Goal: Task Accomplishment & Management: Manage account settings

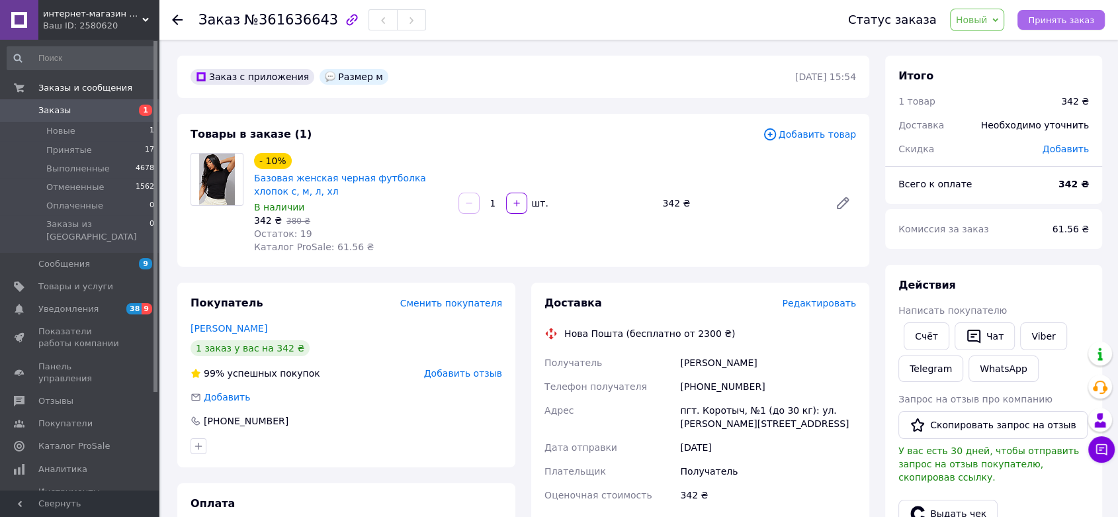
click at [1037, 22] on span "Принять заказ" at bounding box center [1061, 20] width 66 height 10
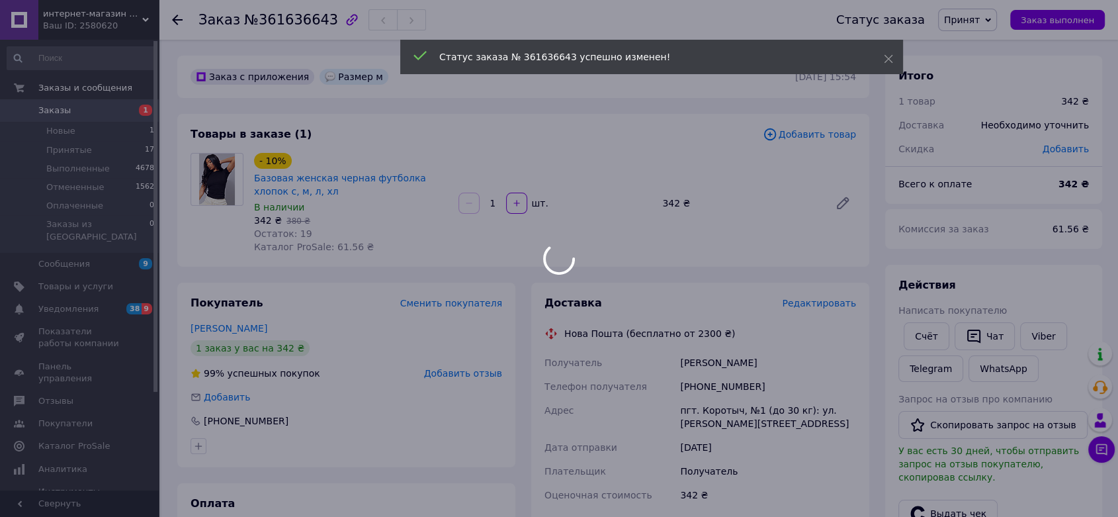
click at [178, 20] on div at bounding box center [559, 258] width 1118 height 517
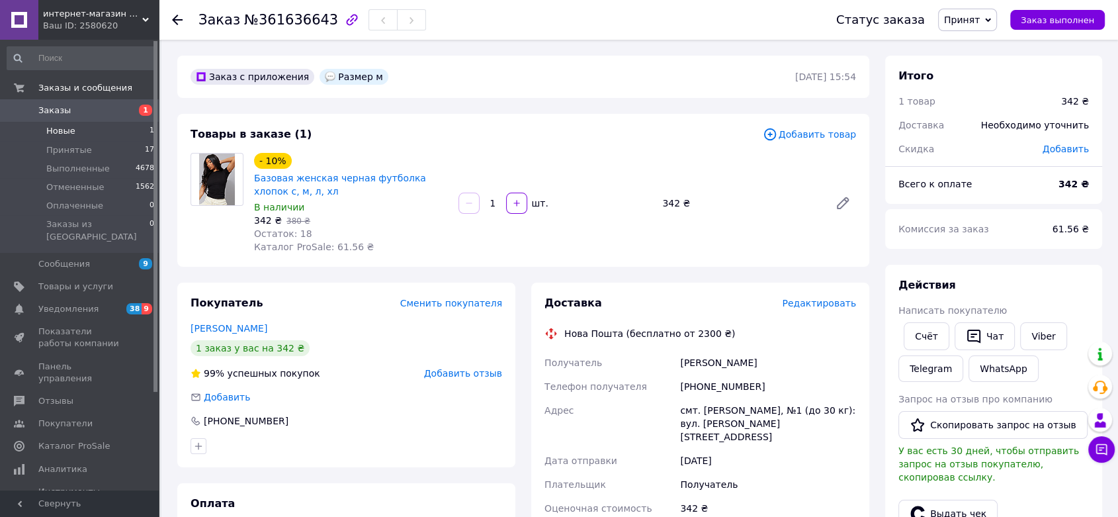
click at [65, 130] on span "Новые" at bounding box center [60, 131] width 29 height 12
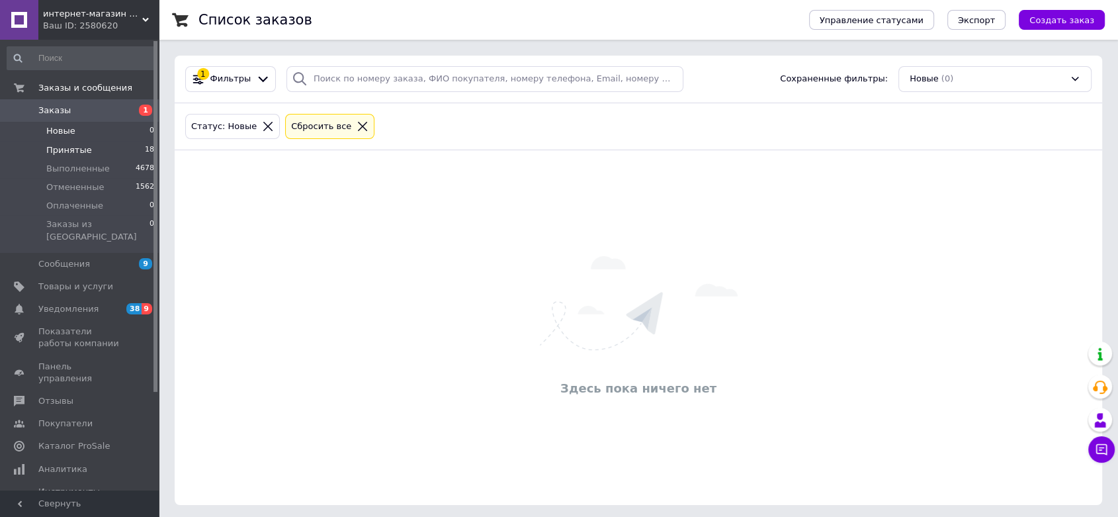
click at [69, 147] on span "Принятые" at bounding box center [69, 150] width 46 height 12
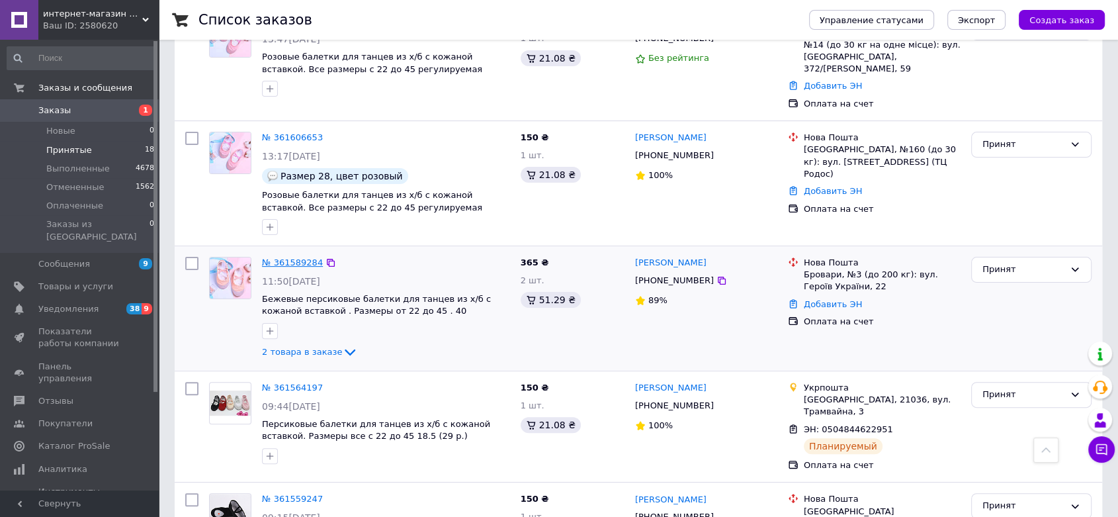
click at [287, 257] on link "№ 361589284" at bounding box center [292, 262] width 61 height 10
